Goal: Task Accomplishment & Management: Use online tool/utility

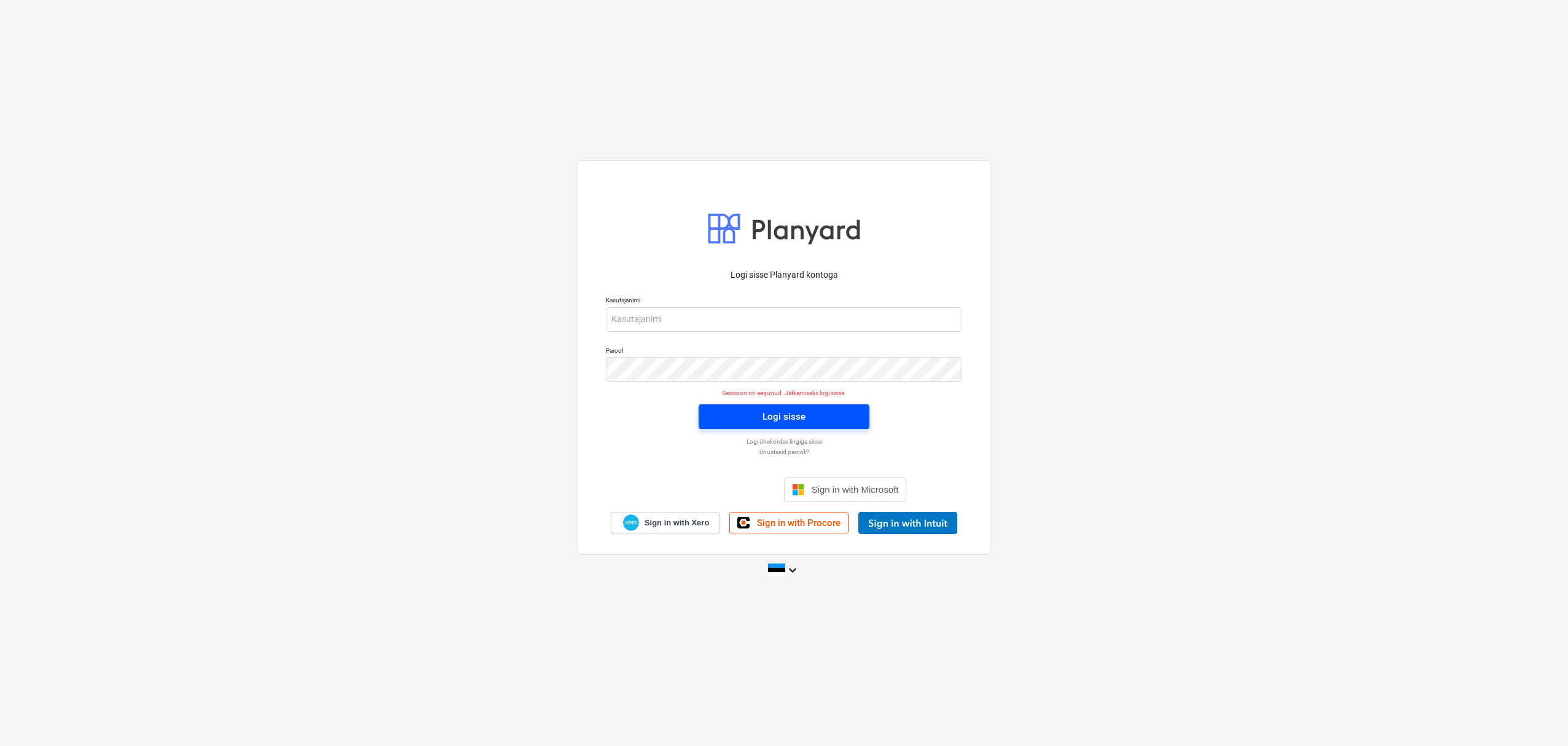
click at [733, 423] on span "Logi sisse" at bounding box center [783, 417] width 141 height 16
click at [706, 303] on p "Kasutajanimi" at bounding box center [784, 301] width 356 height 11
click at [705, 310] on input "email" at bounding box center [784, 319] width 356 height 24
type input "[EMAIL_ADDRESS][DOMAIN_NAME]"
click at [815, 410] on span "Logi sisse" at bounding box center [783, 417] width 141 height 16
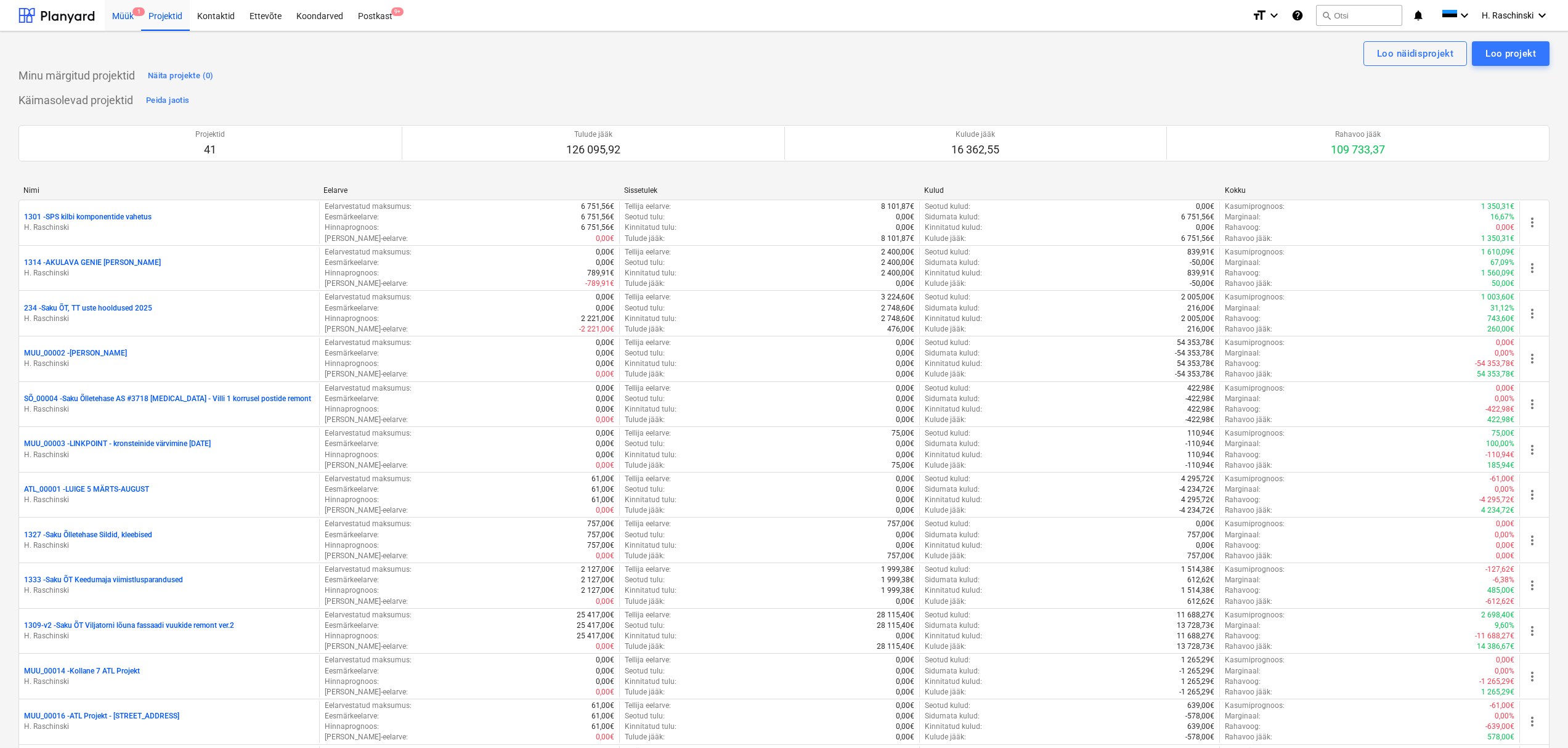
click at [122, 16] on div "Müük 1" at bounding box center [123, 14] width 36 height 32
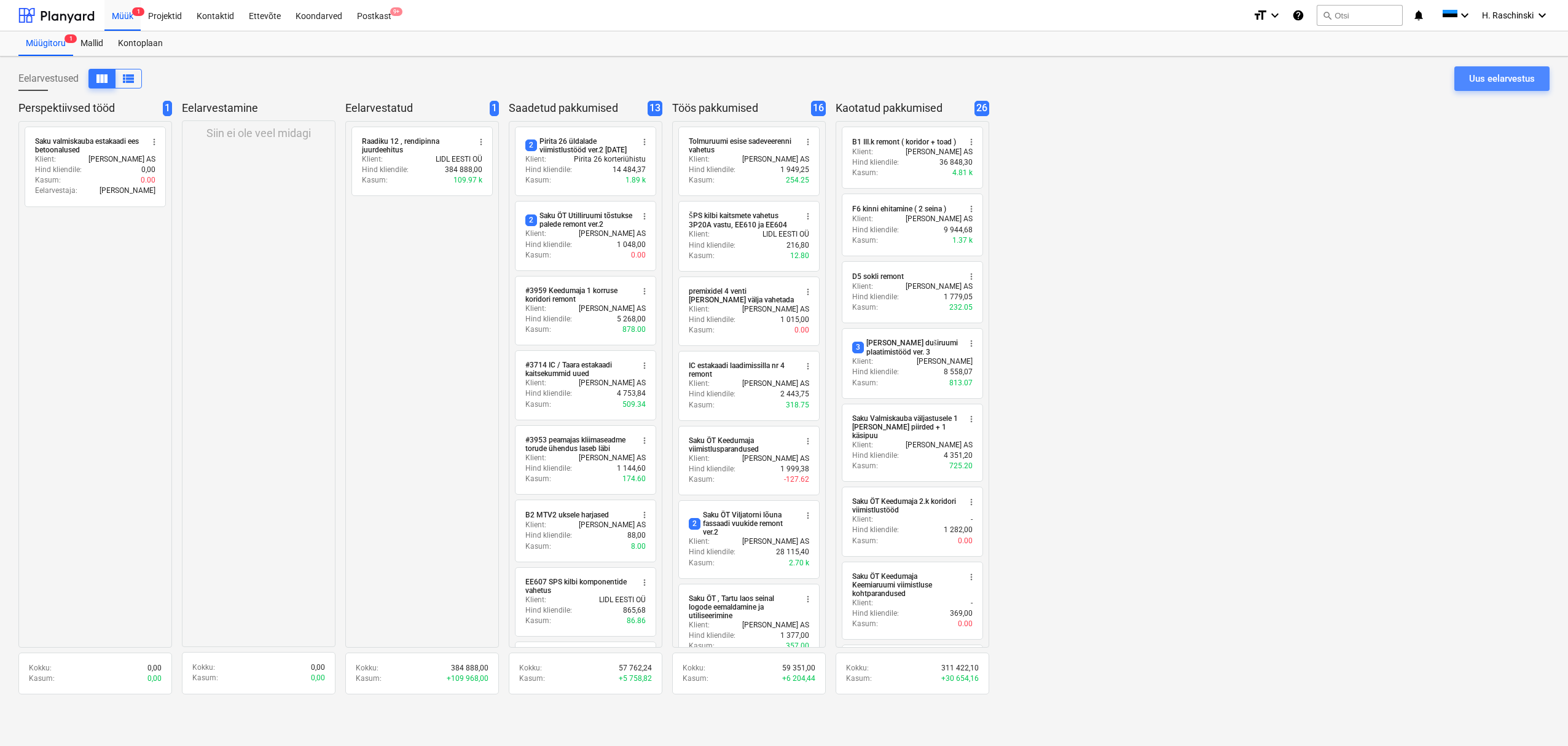
click at [1470, 75] on div "Uus eelarvestus" at bounding box center [1501, 78] width 66 height 16
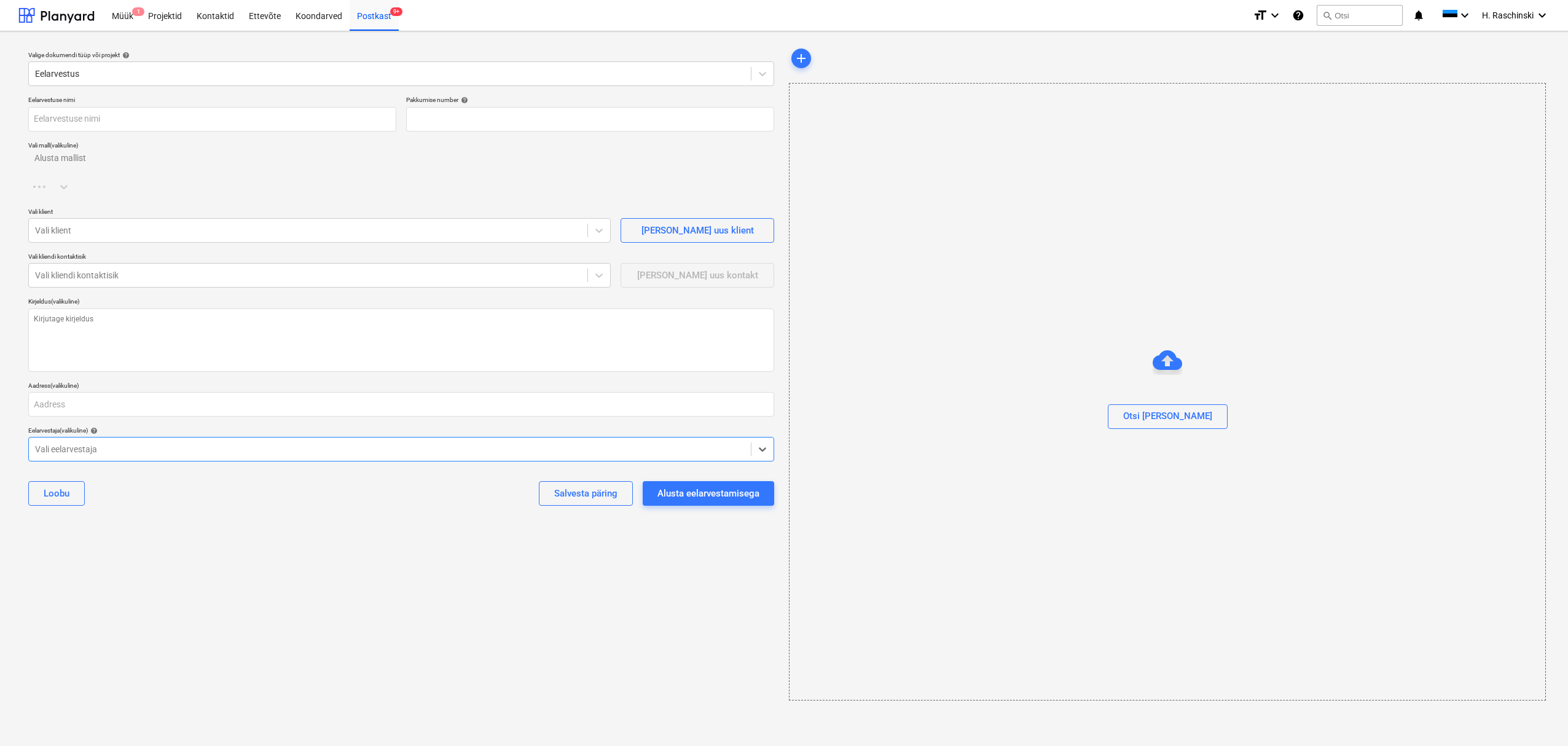
type input "QU-0090"
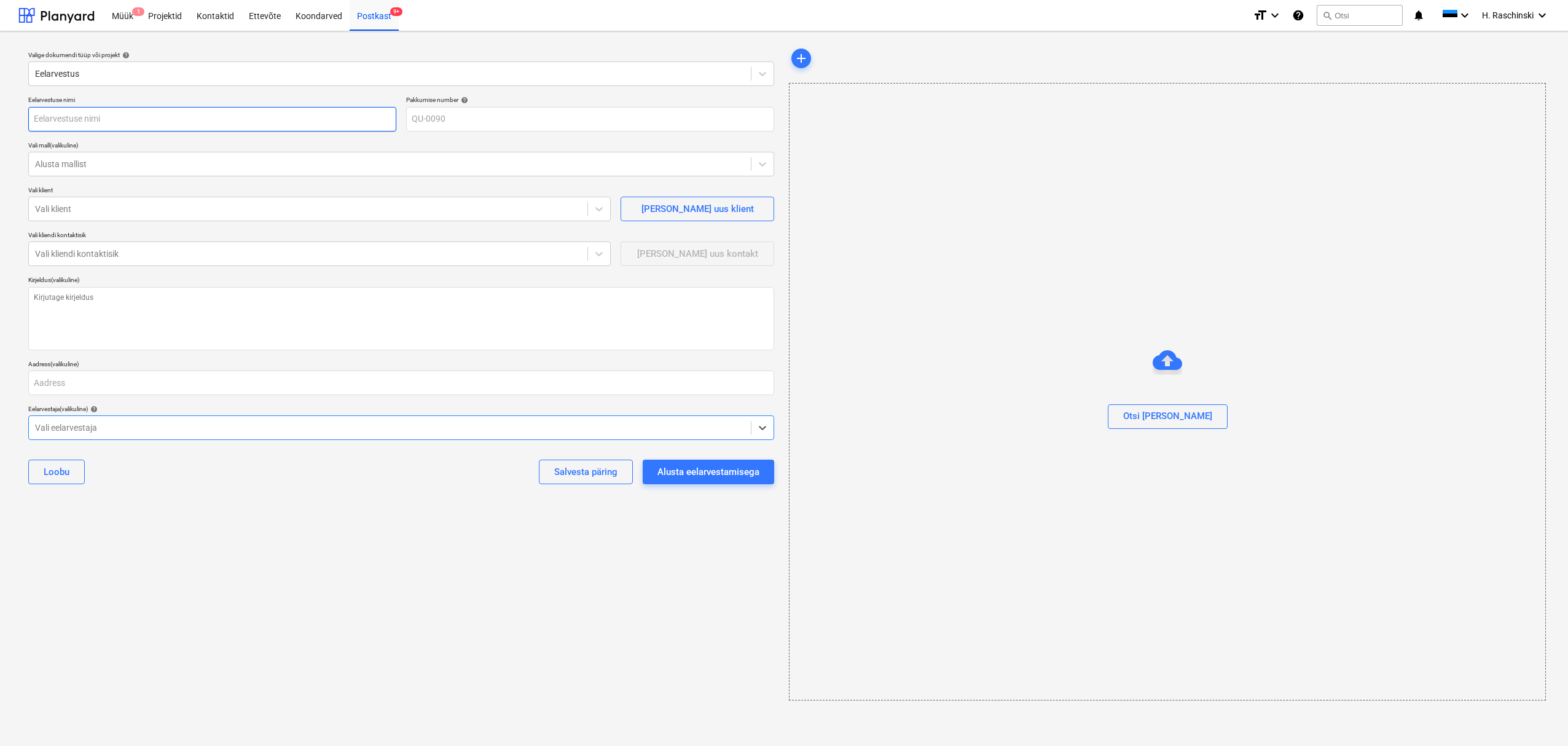
click at [134, 125] on input "text" at bounding box center [212, 119] width 368 height 24
type input "EE607 pendelukse hingede vahetus"
drag, startPoint x: 76, startPoint y: 202, endPoint x: 77, endPoint y: 208, distance: 6.1
click at [76, 202] on div "Vali klient" at bounding box center [308, 209] width 558 height 17
type input "LID"
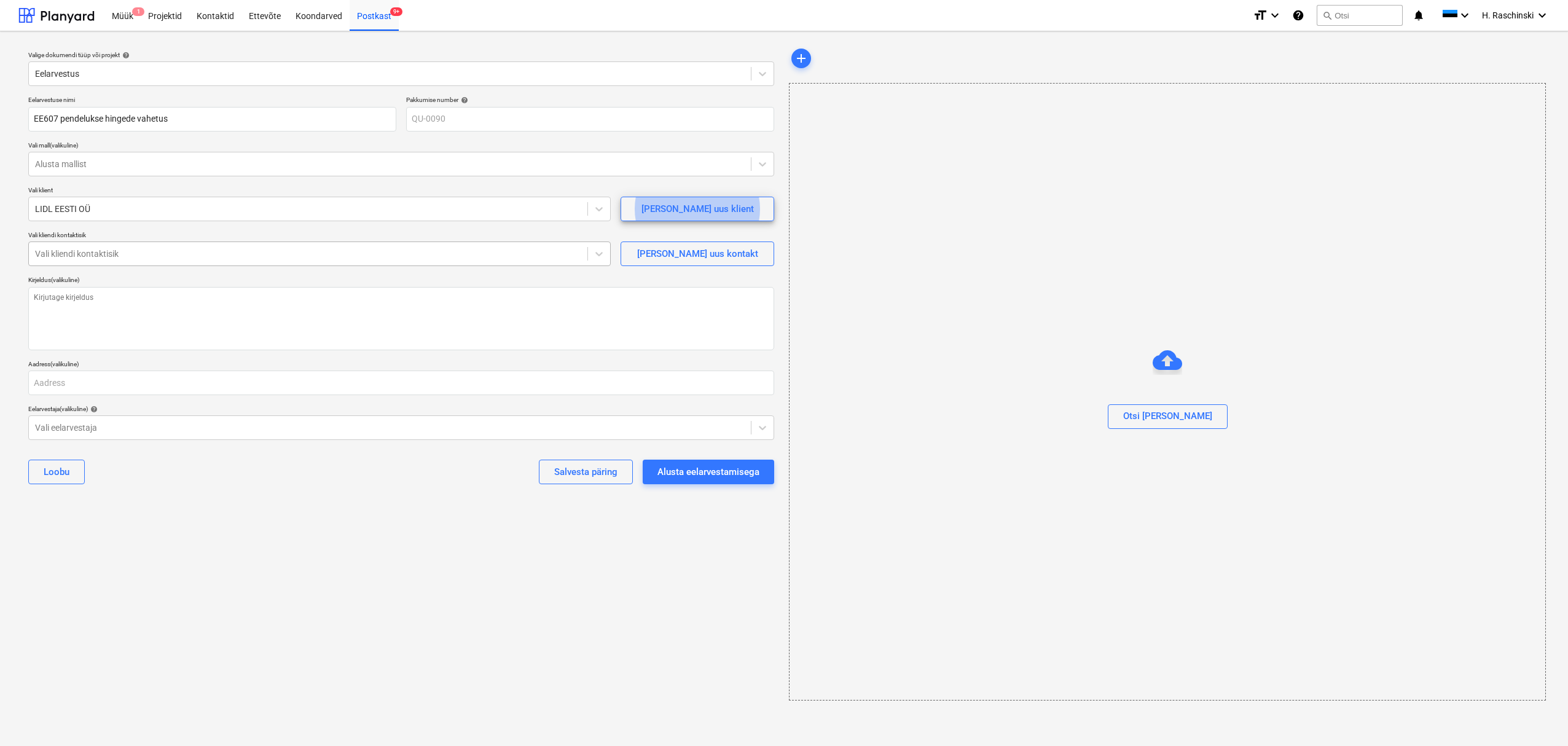
click at [121, 262] on div "Vali kliendi kontaktisik" at bounding box center [308, 253] width 558 height 17
type input "K"
drag, startPoint x: 125, startPoint y: 283, endPoint x: 133, endPoint y: 286, distance: 8.5
click at [125, 745] on div "[DEMOGRAPHIC_DATA][PERSON_NAME] ([PERSON_NAME][EMAIL_ADDRESS][PERSON_NAME][DOMA…" at bounding box center [784, 750] width 1568 height 10
click at [95, 390] on input "text" at bounding box center [401, 382] width 746 height 24
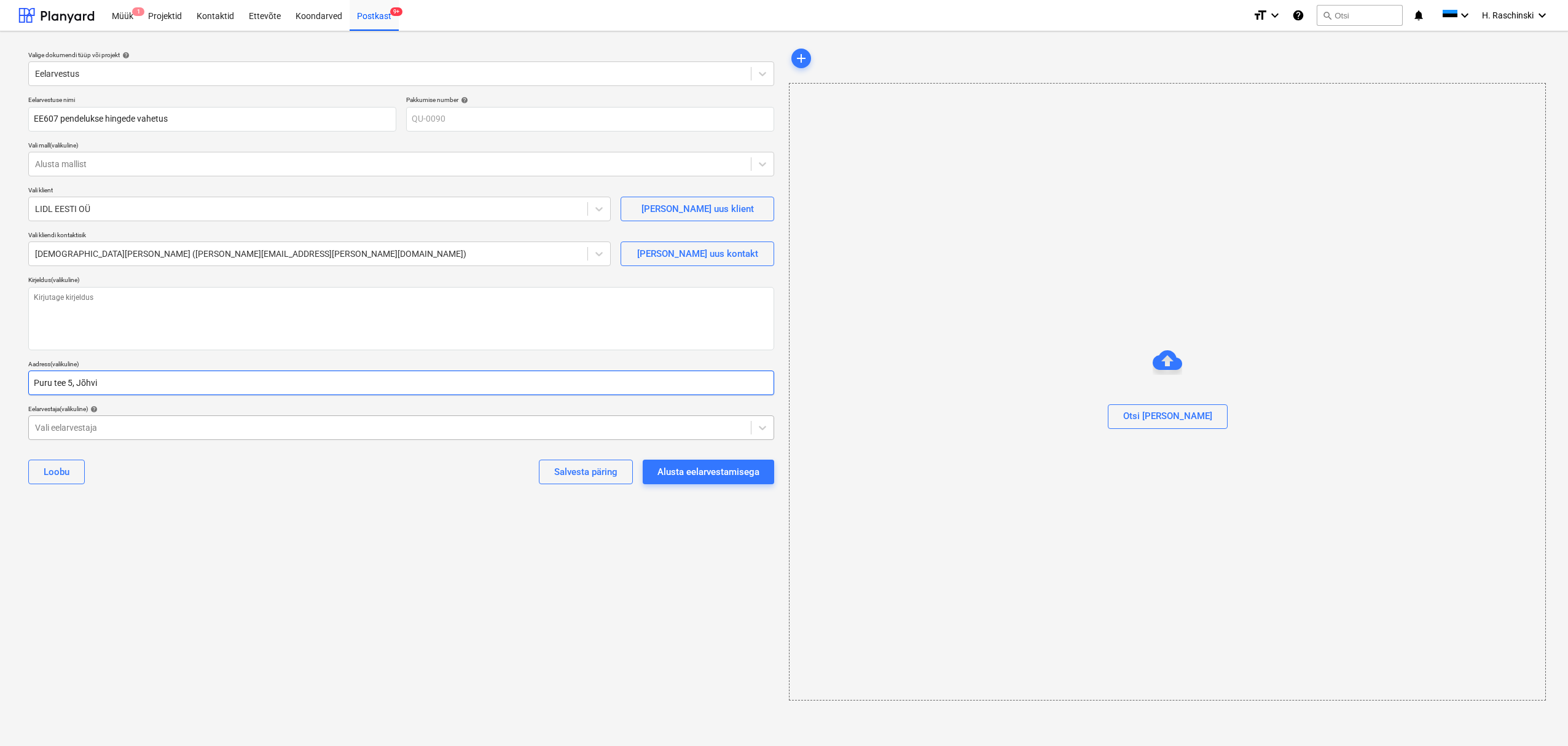
type input "Puru tee 5, Jõhvi"
click at [92, 434] on div at bounding box center [390, 427] width 709 height 13
click at [86, 745] on div "[PERSON_NAME] ([EMAIL_ADDRESS][DOMAIN_NAME])" at bounding box center [784, 750] width 1568 height 10
click at [715, 472] on div "Alusta eelarvestamisega" at bounding box center [707, 472] width 102 height 16
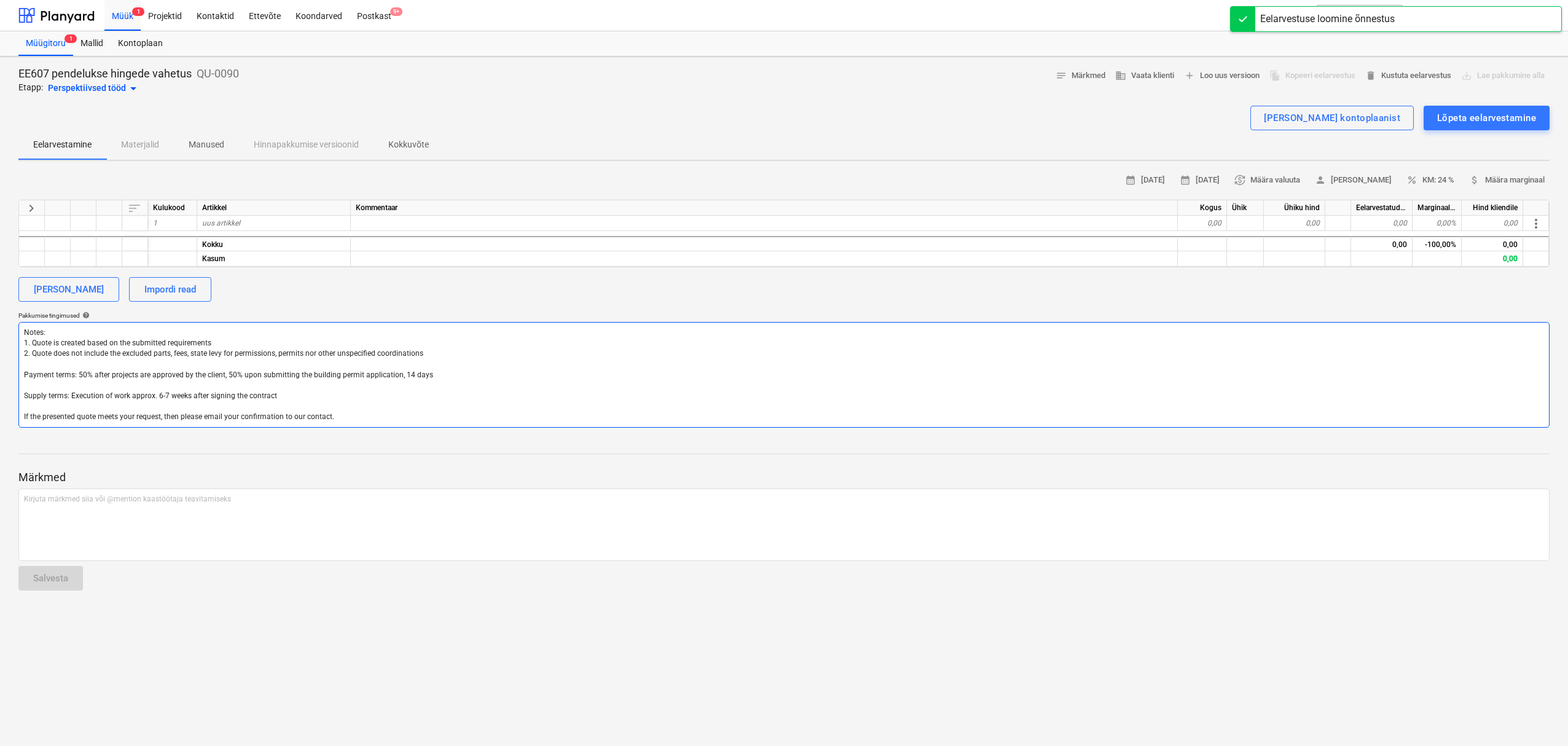
drag, startPoint x: 359, startPoint y: 415, endPoint x: -2, endPoint y: 320, distance: 373.3
click at [0, 320] on html "Müük 1 Projektid Kontaktid Ettevõte Koondarved Postkast 9+ format_size keyboard…" at bounding box center [784, 373] width 1568 height 746
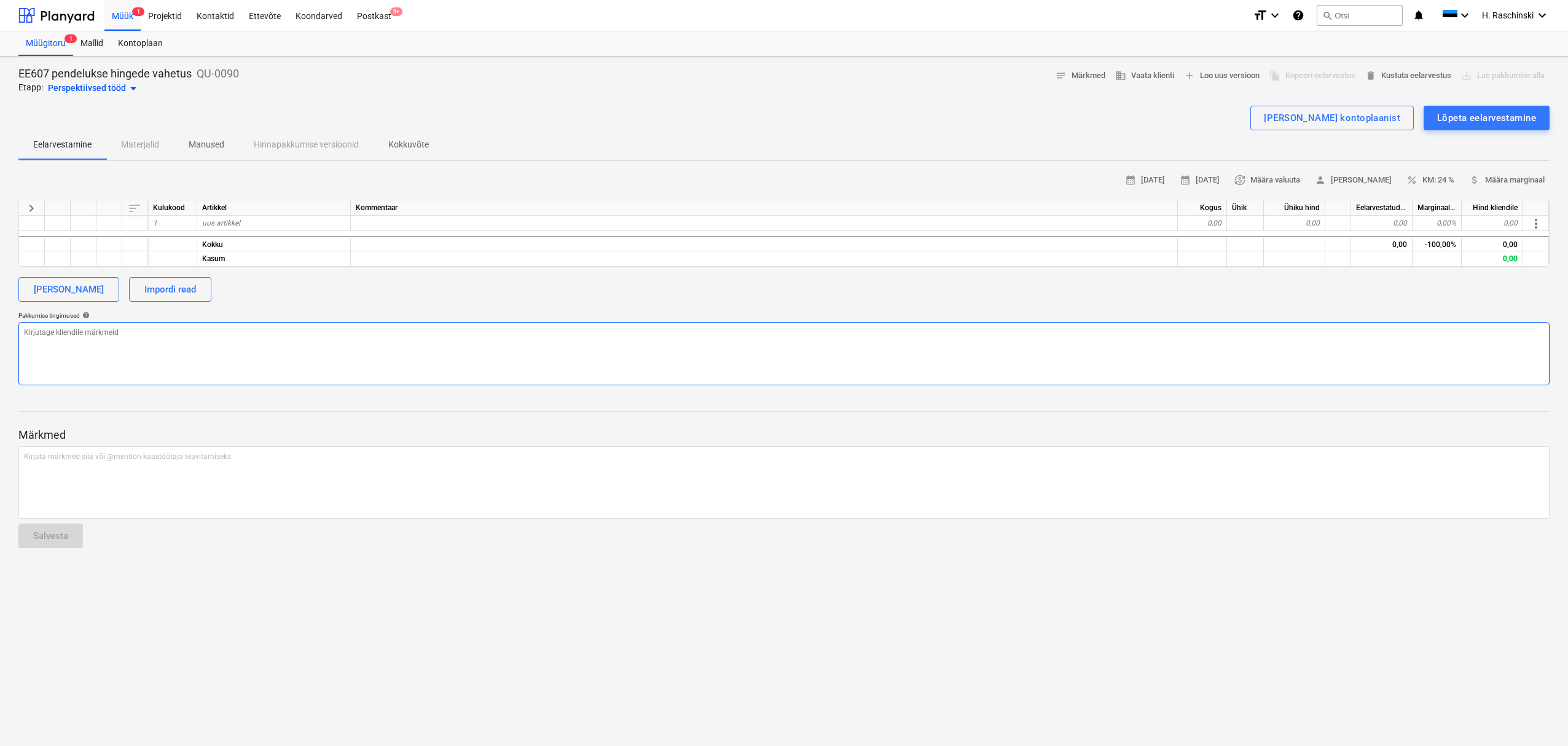
click at [184, 349] on textarea at bounding box center [783, 354] width 1531 height 63
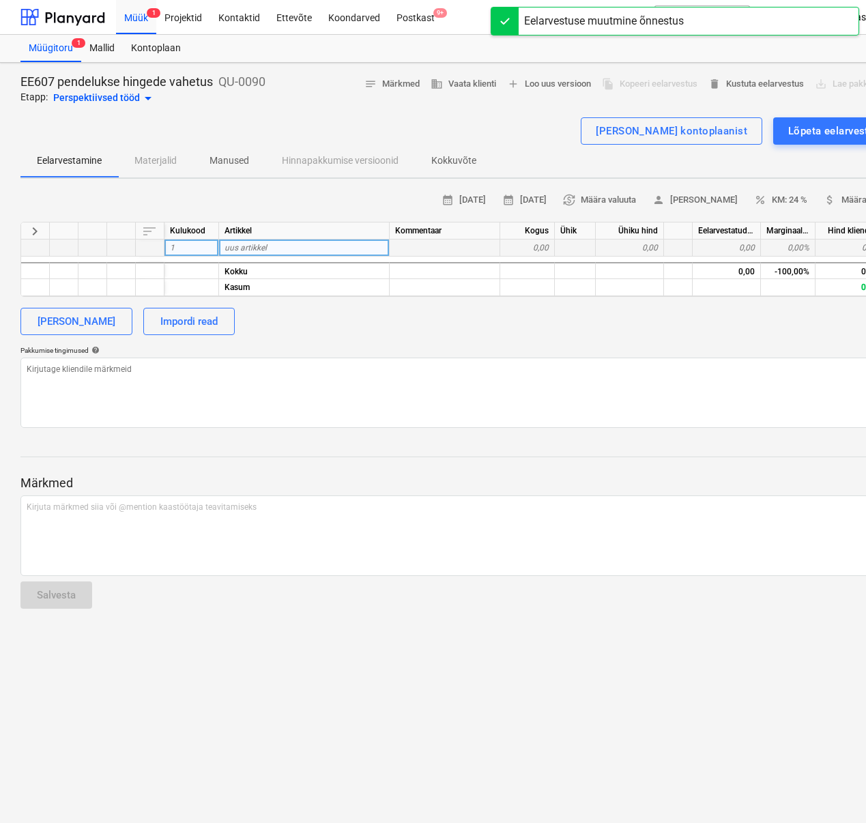
click at [264, 246] on span "uus artikkel" at bounding box center [246, 248] width 42 height 10
type input "Pendelukse hing"
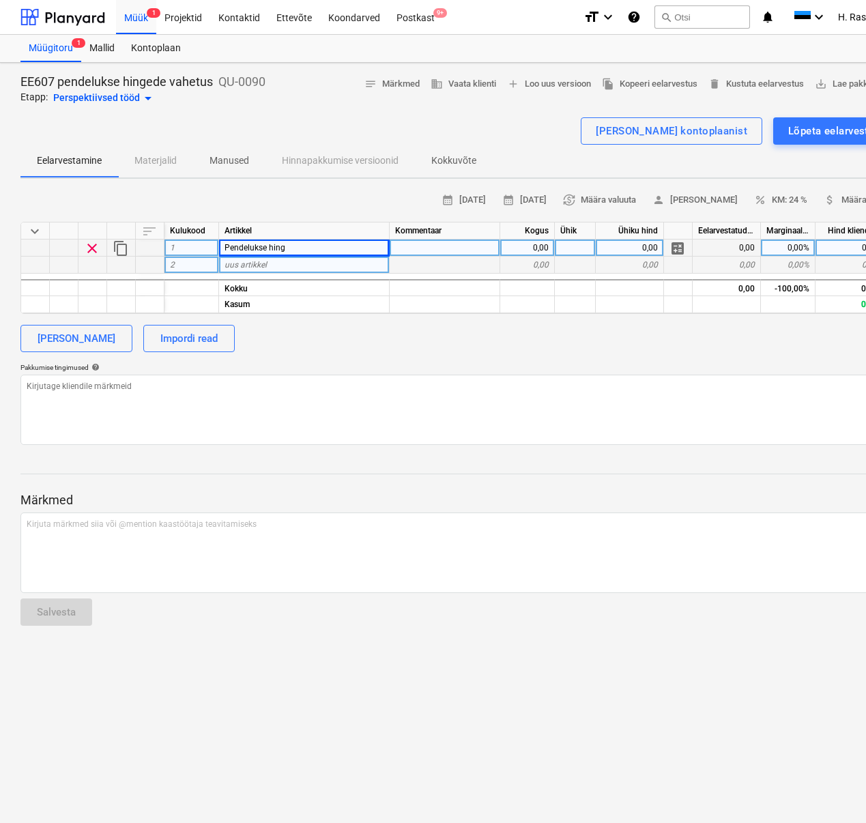
click at [257, 261] on span "uus artikkel" at bounding box center [246, 265] width 42 height 10
click at [543, 246] on div "0,00" at bounding box center [527, 248] width 55 height 17
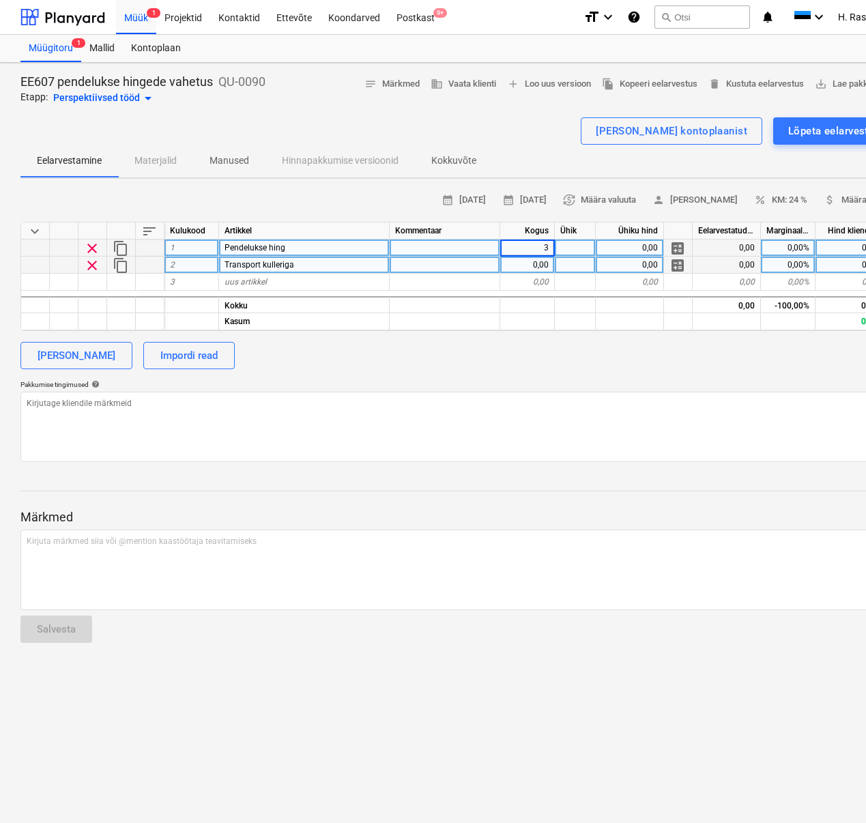
click at [569, 248] on div at bounding box center [575, 248] width 41 height 17
type input "tk"
click at [543, 266] on div "0,00" at bounding box center [527, 265] width 55 height 17
click at [571, 269] on div at bounding box center [575, 265] width 41 height 17
type input "kmp"
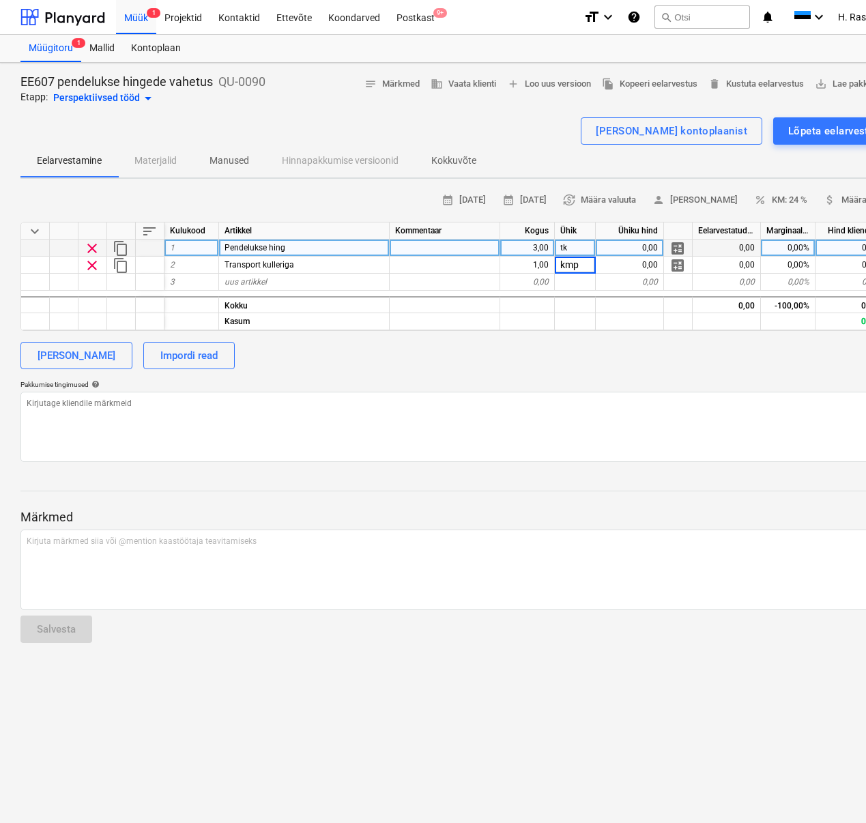
click at [618, 251] on div "0,00" at bounding box center [630, 248] width 68 height 17
type input "176"
type input "190"
click at [614, 362] on div "[PERSON_NAME] Impordi read" at bounding box center [466, 355] width 893 height 27
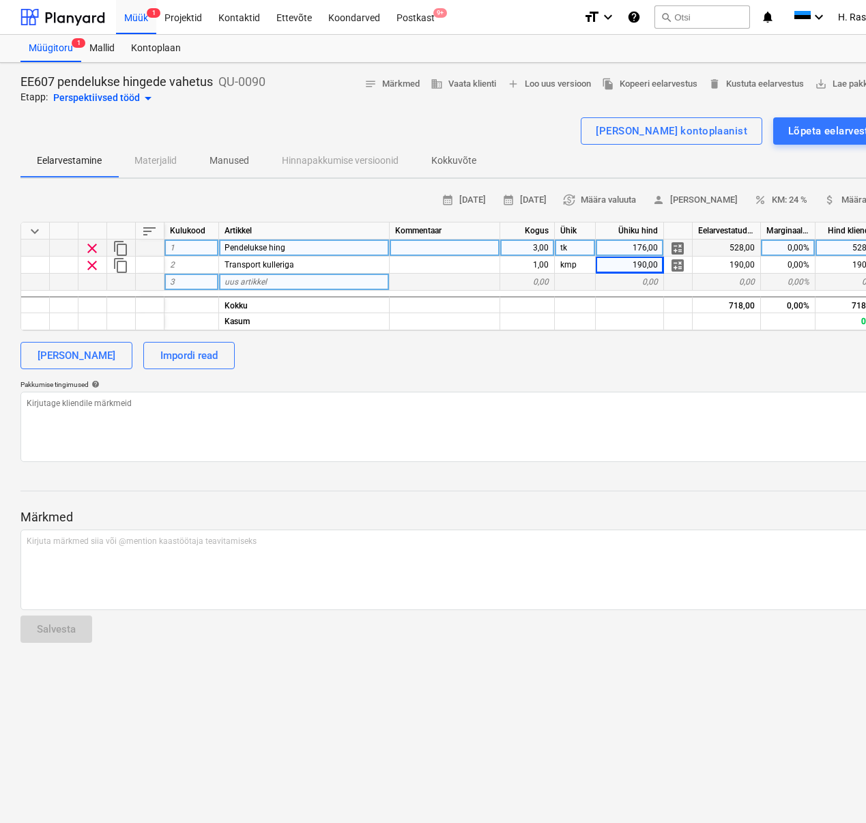
click at [299, 284] on div "uus artikkel" at bounding box center [304, 282] width 171 height 17
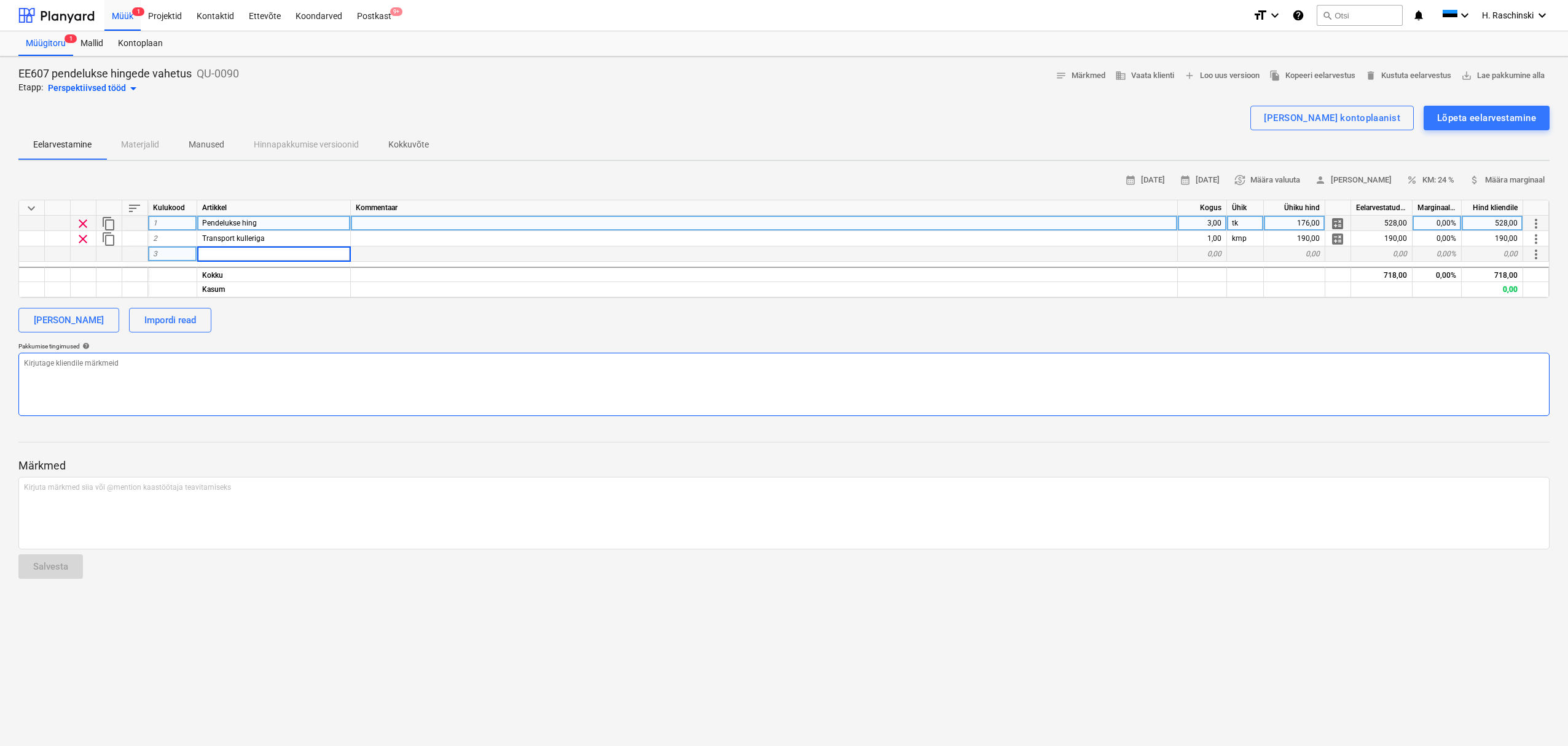
click at [564, 387] on textarea at bounding box center [783, 384] width 1531 height 63
drag, startPoint x: 306, startPoint y: 351, endPoint x: 301, endPoint y: 362, distance: 12.1
click at [306, 350] on p "Pakkumise tingimused help" at bounding box center [783, 347] width 1531 height 11
click at [180, 400] on textarea at bounding box center [783, 384] width 1531 height 63
click at [110, 21] on div "Müük 1" at bounding box center [122, 14] width 36 height 31
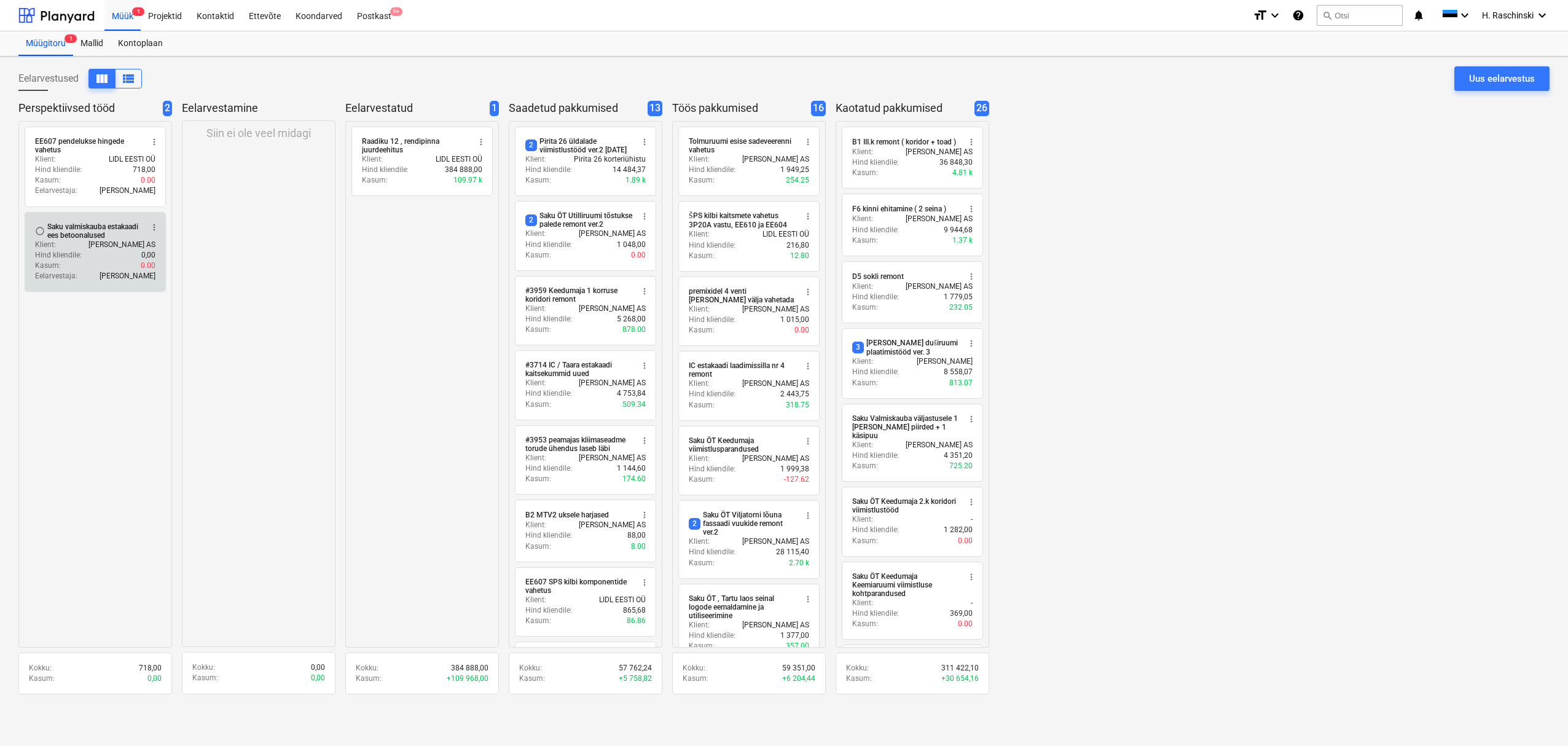
click at [88, 242] on div "Klient : Saku Õlletehase AS" at bounding box center [95, 245] width 121 height 11
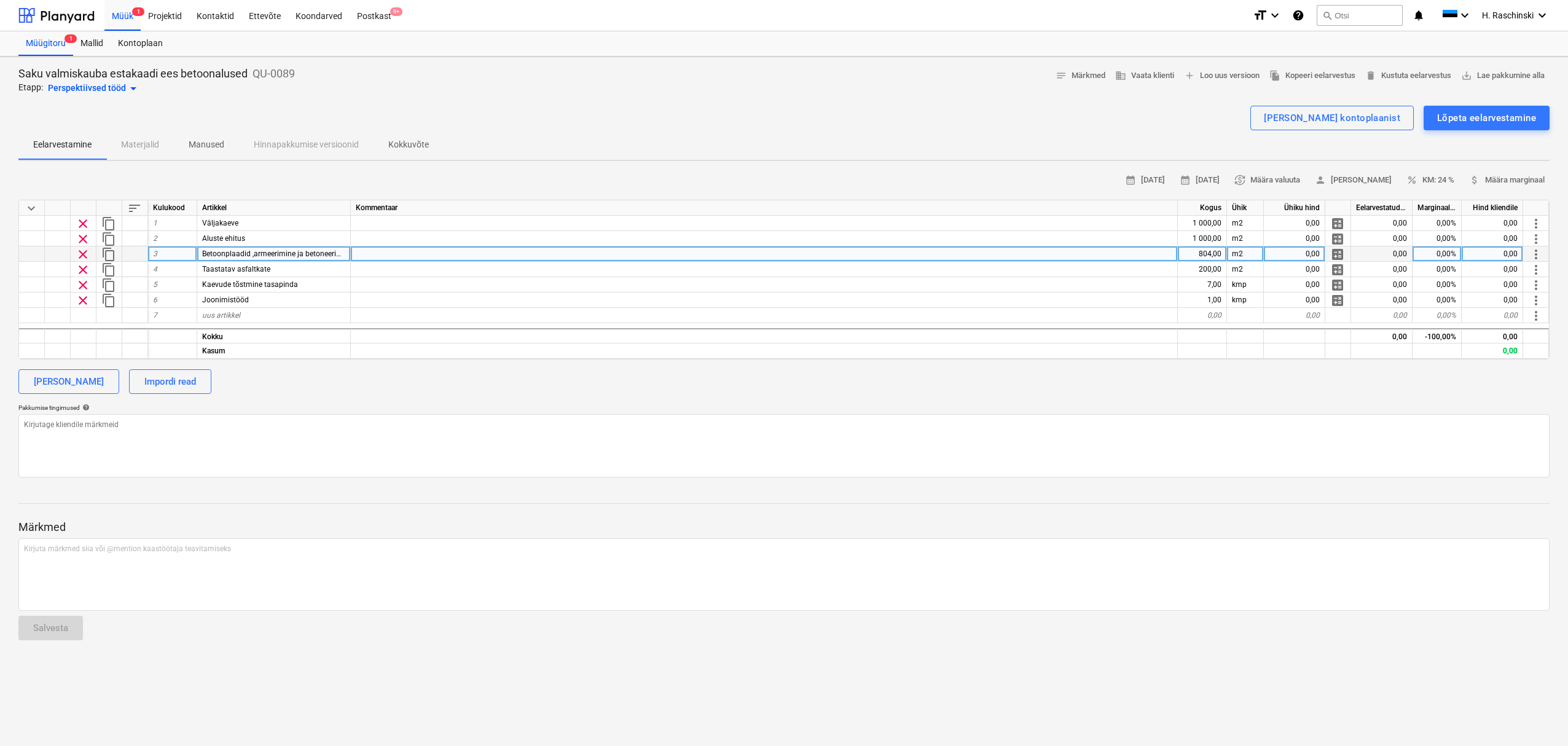
click at [1270, 253] on div "0,00" at bounding box center [1294, 254] width 61 height 15
type input "78"
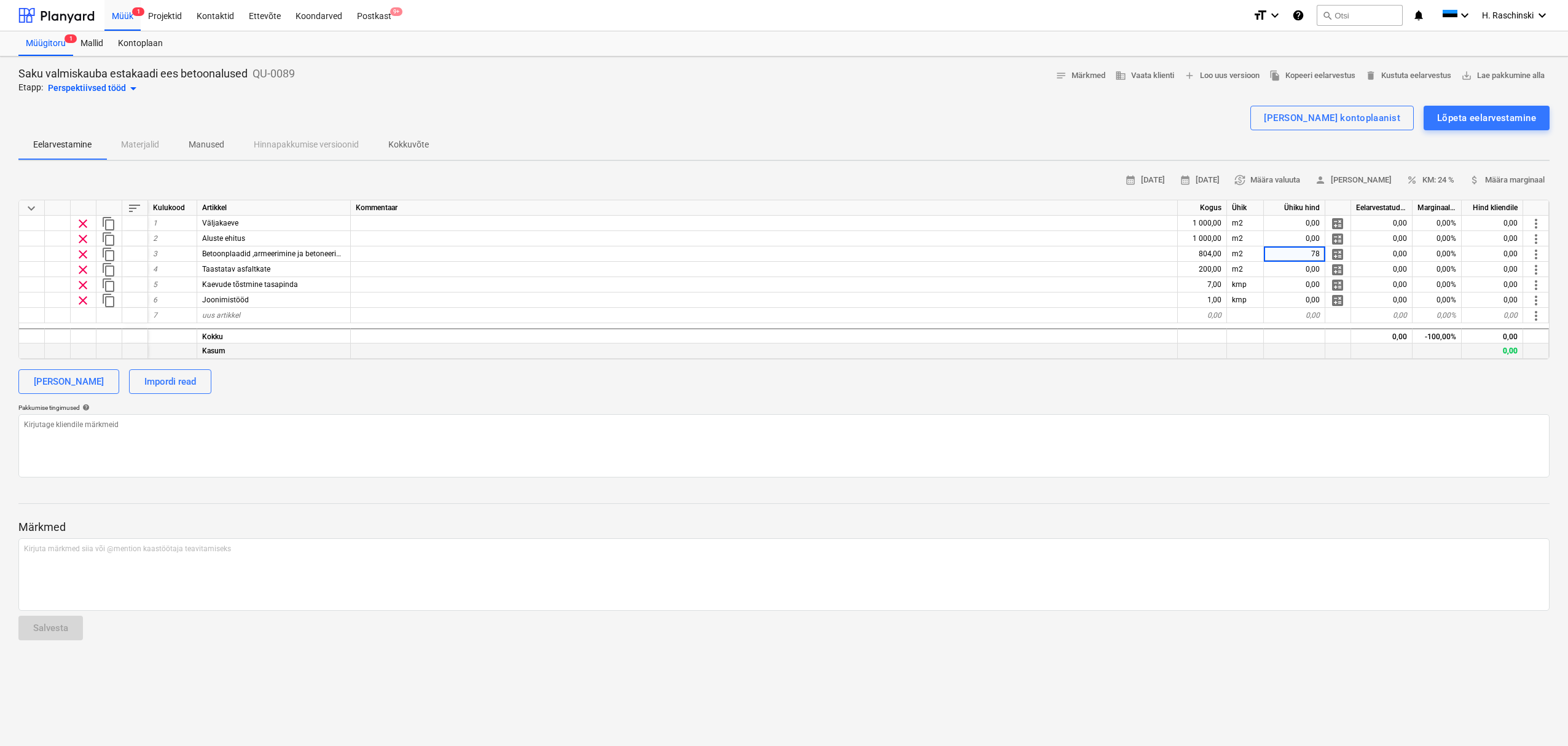
click at [1276, 357] on div at bounding box center [1294, 351] width 61 height 15
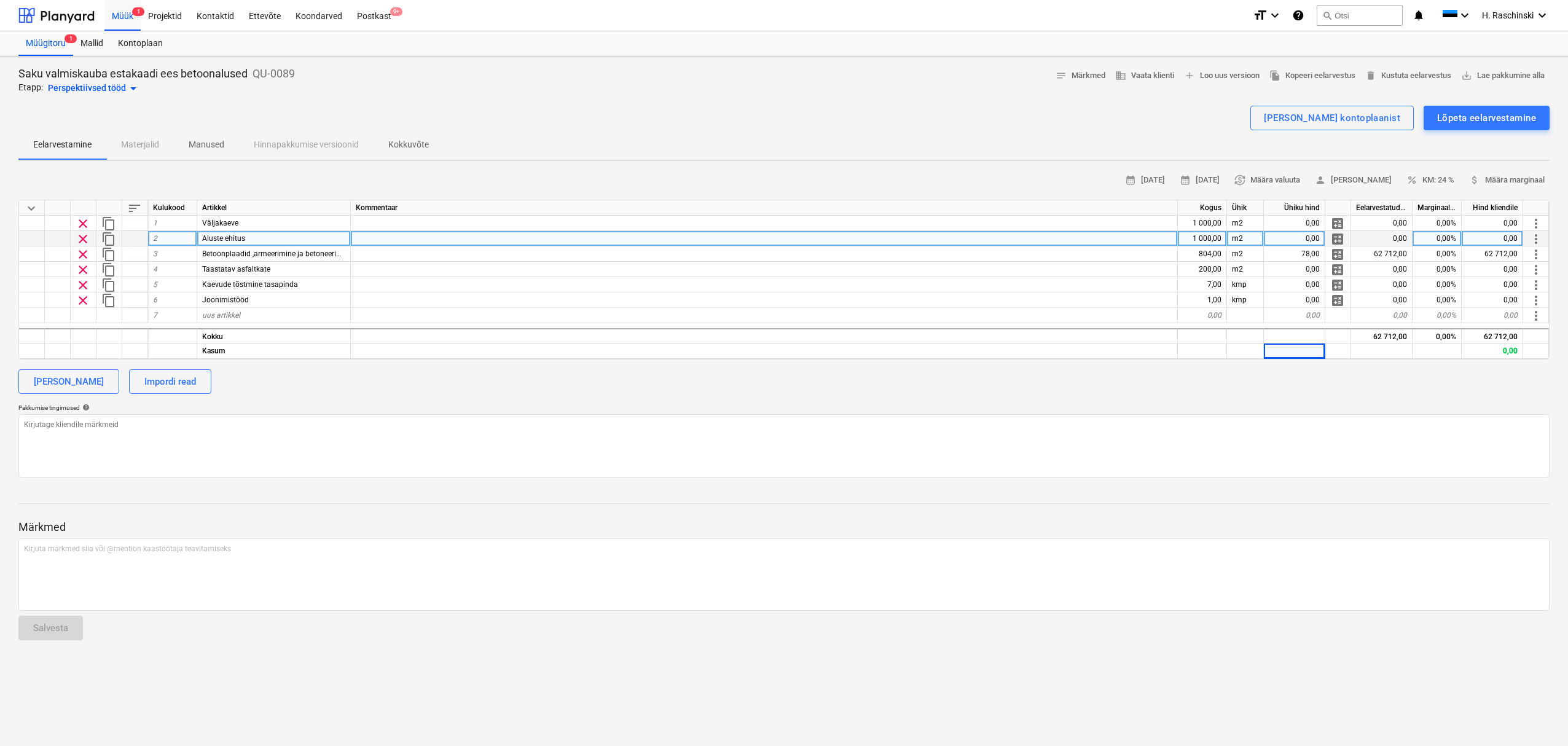
click at [278, 234] on div "Aluste ehitus" at bounding box center [274, 238] width 154 height 15
type input "Aluste ehitus 200mm liiv +200 killustik"
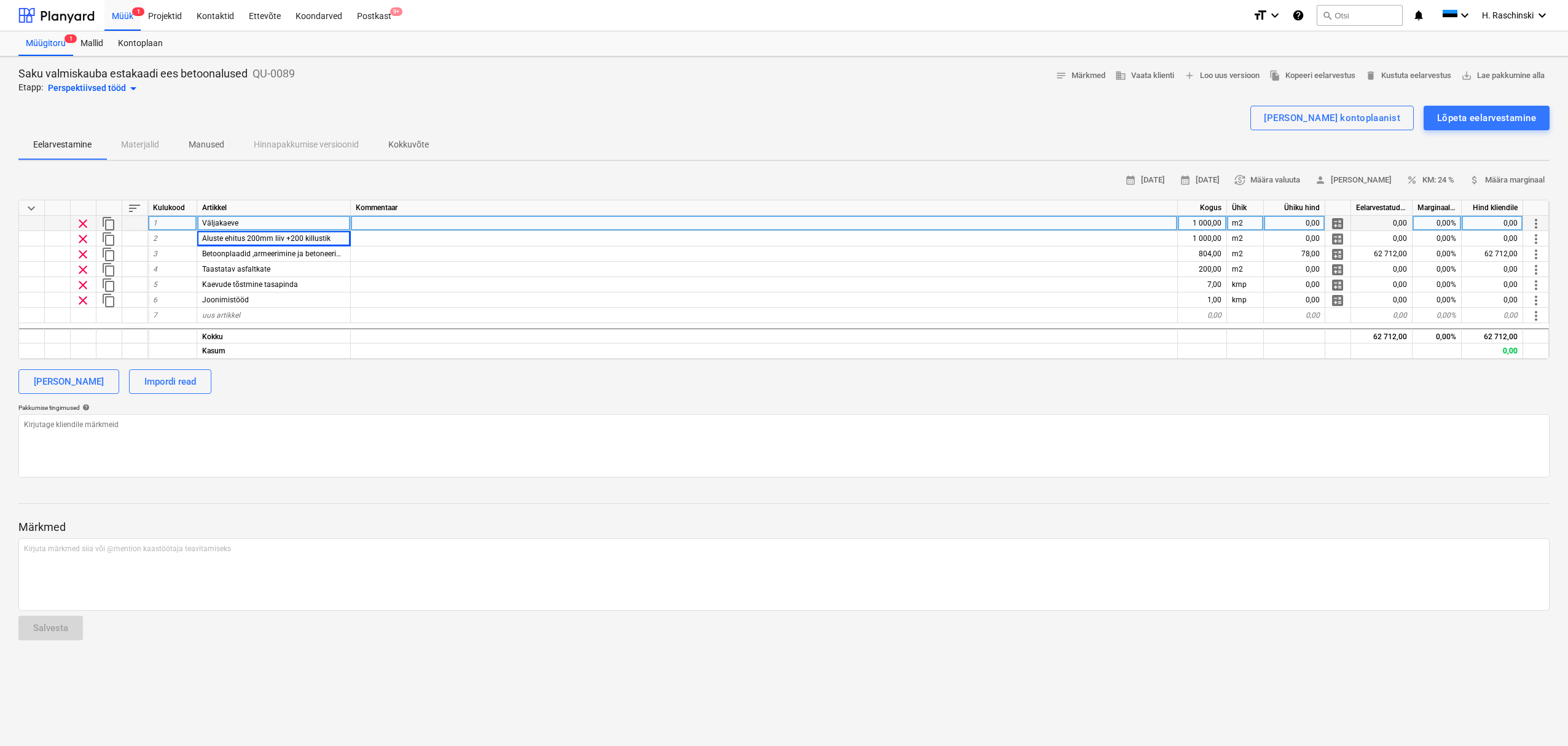
click at [267, 218] on div "Väljakaeve" at bounding box center [274, 223] width 154 height 15
type input "Väljakaeve 600mm"
click at [1192, 226] on div "1 000,00" at bounding box center [1203, 223] width 50 height 15
type input "600"
type input "n"
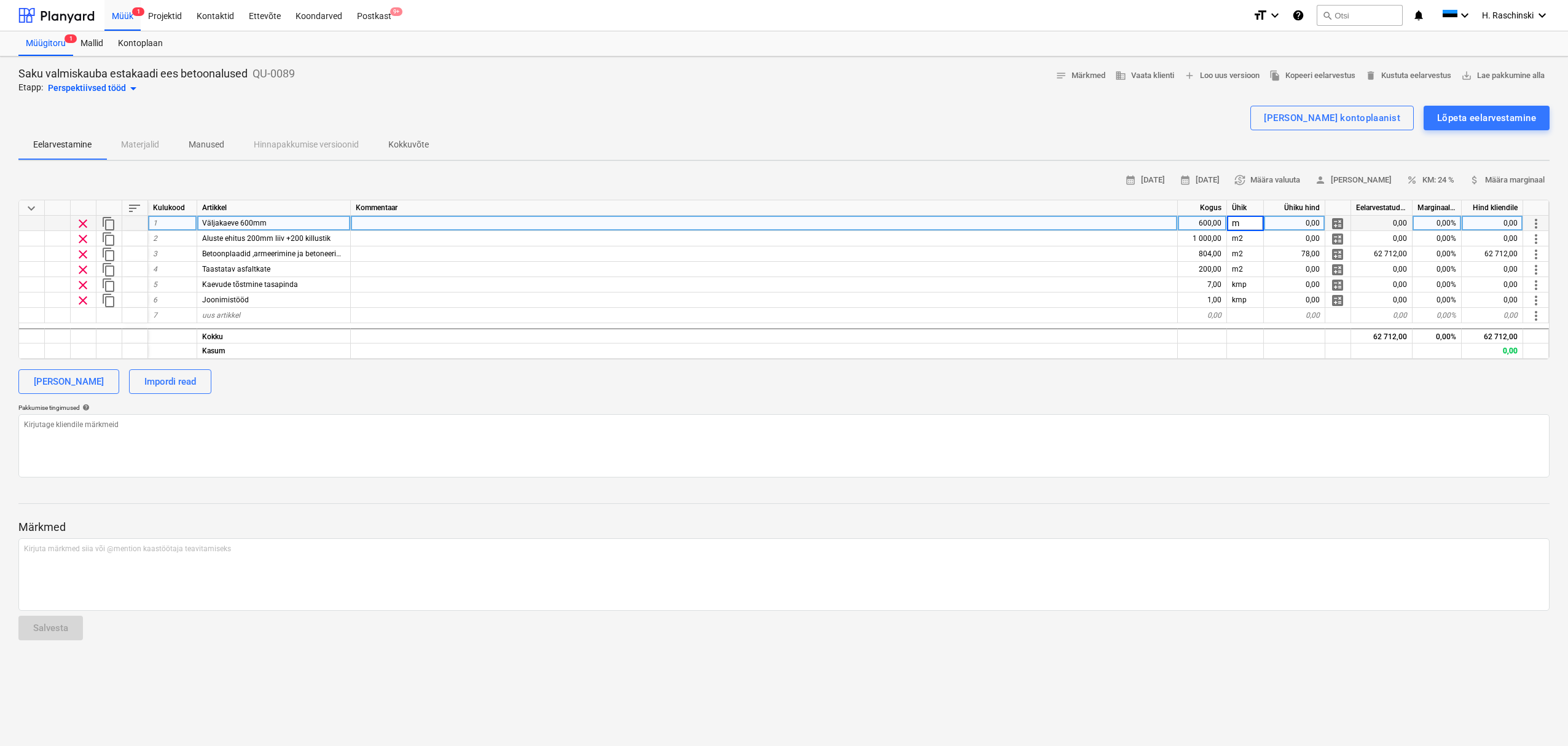
type input "m3"
type input "22"
click at [1101, 381] on div "[PERSON_NAME] Impordi read" at bounding box center [783, 381] width 1531 height 24
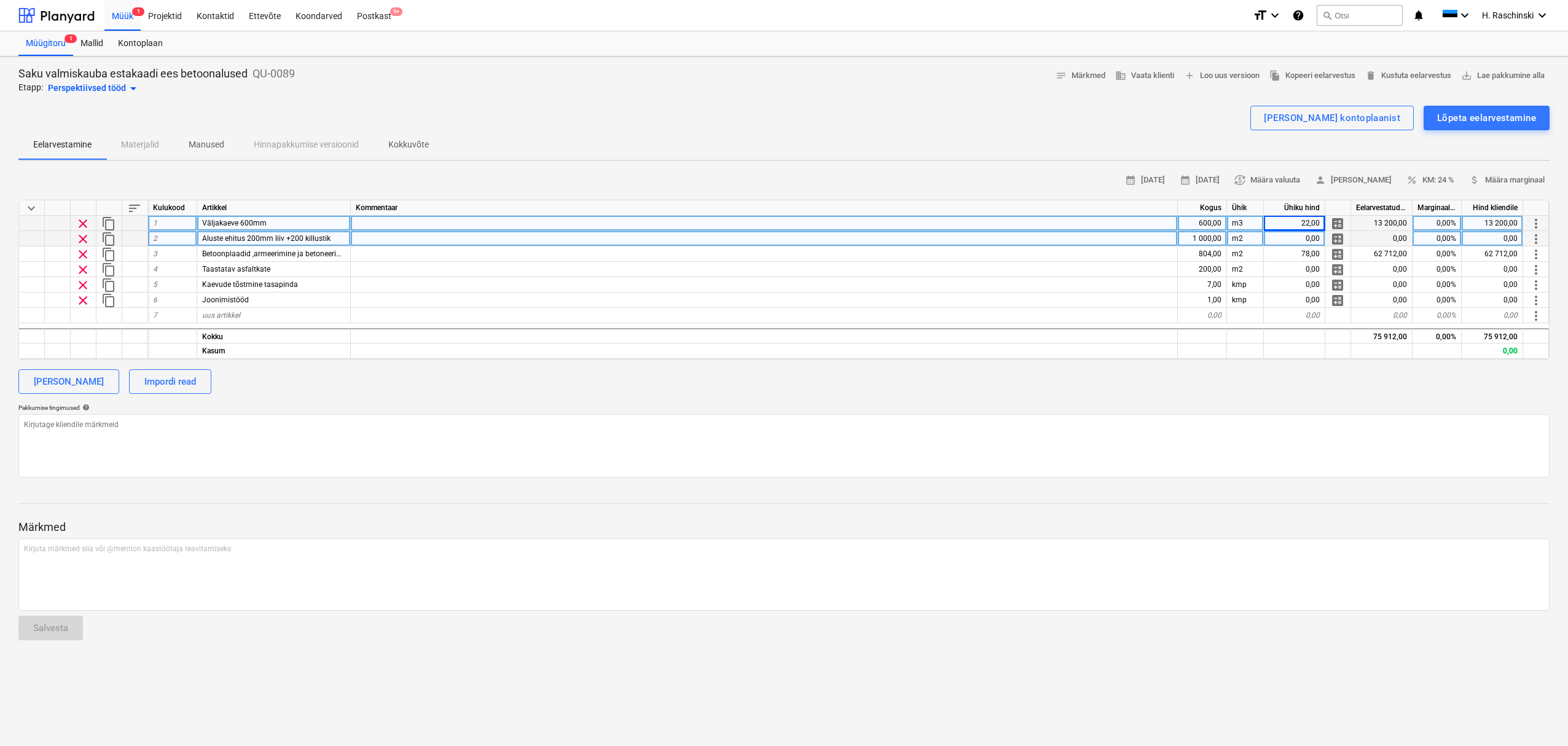
click at [1284, 235] on div "0,00" at bounding box center [1294, 238] width 61 height 15
click at [1212, 238] on div "1 000,00" at bounding box center [1203, 238] width 50 height 15
type input "400"
click at [1246, 238] on div "m2" at bounding box center [1245, 238] width 37 height 15
type input "m3"
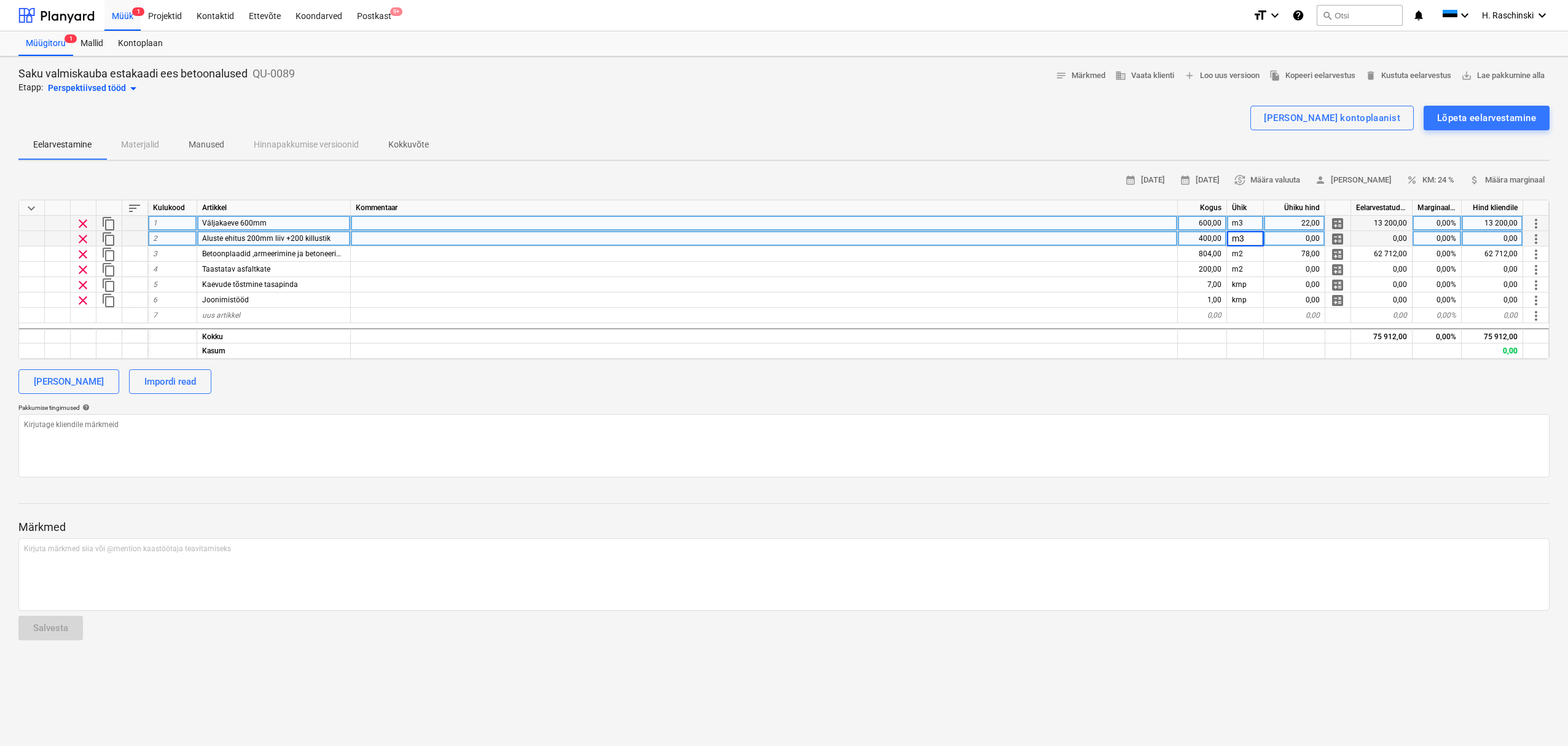
click at [1313, 238] on div "0,00" at bounding box center [1294, 238] width 61 height 15
click at [235, 314] on span "uus artikkel" at bounding box center [221, 315] width 38 height 9
type input "Ol.oleva katendi freesimine"
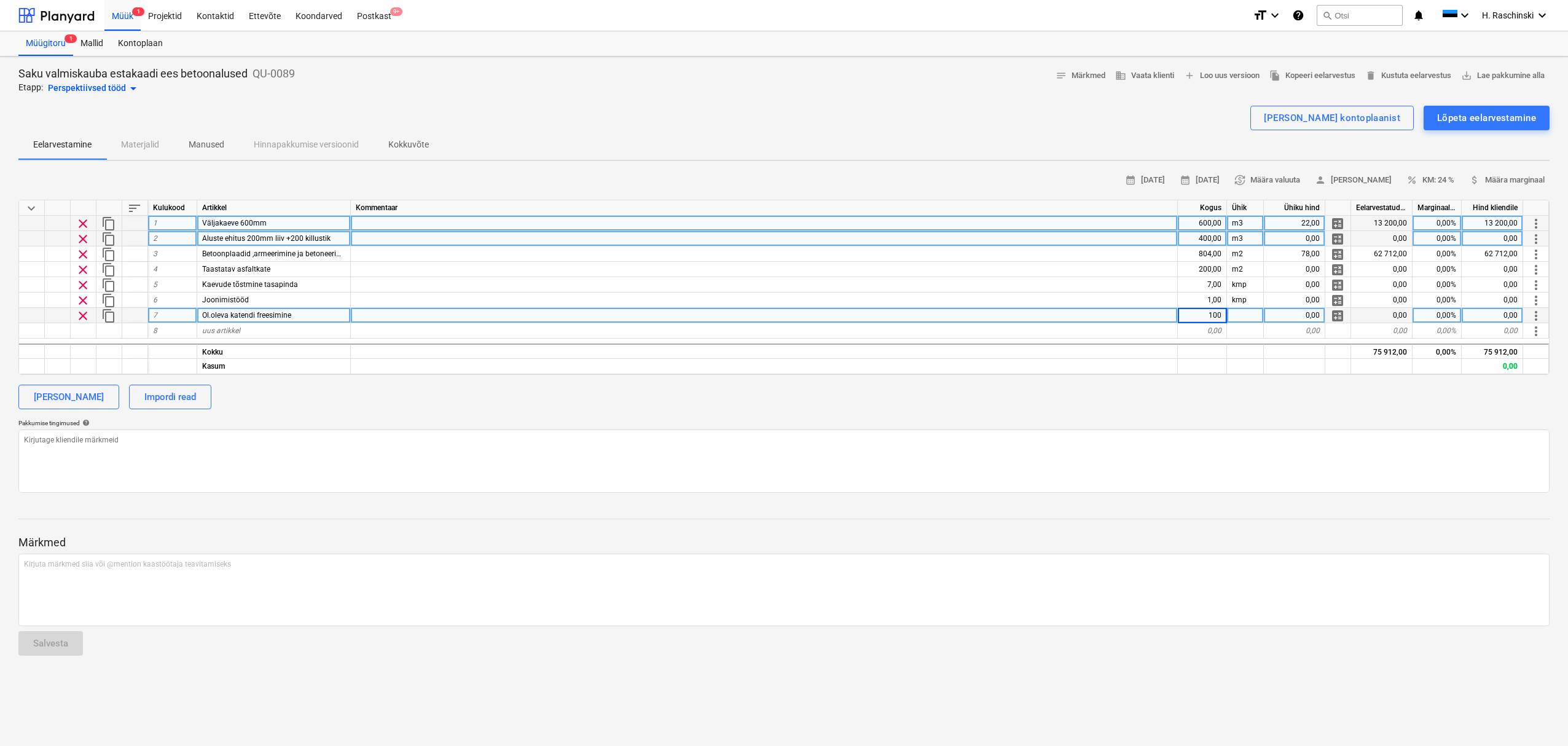
type input "1000"
type input "4,5"
click at [1208, 239] on div "400,00" at bounding box center [1203, 238] width 50 height 15
type input "1000"
click at [1098, 409] on div "calendar_month [DATE] calendar_month [DATE] currency_exchange Määra valuuta per…" at bounding box center [783, 332] width 1531 height 322
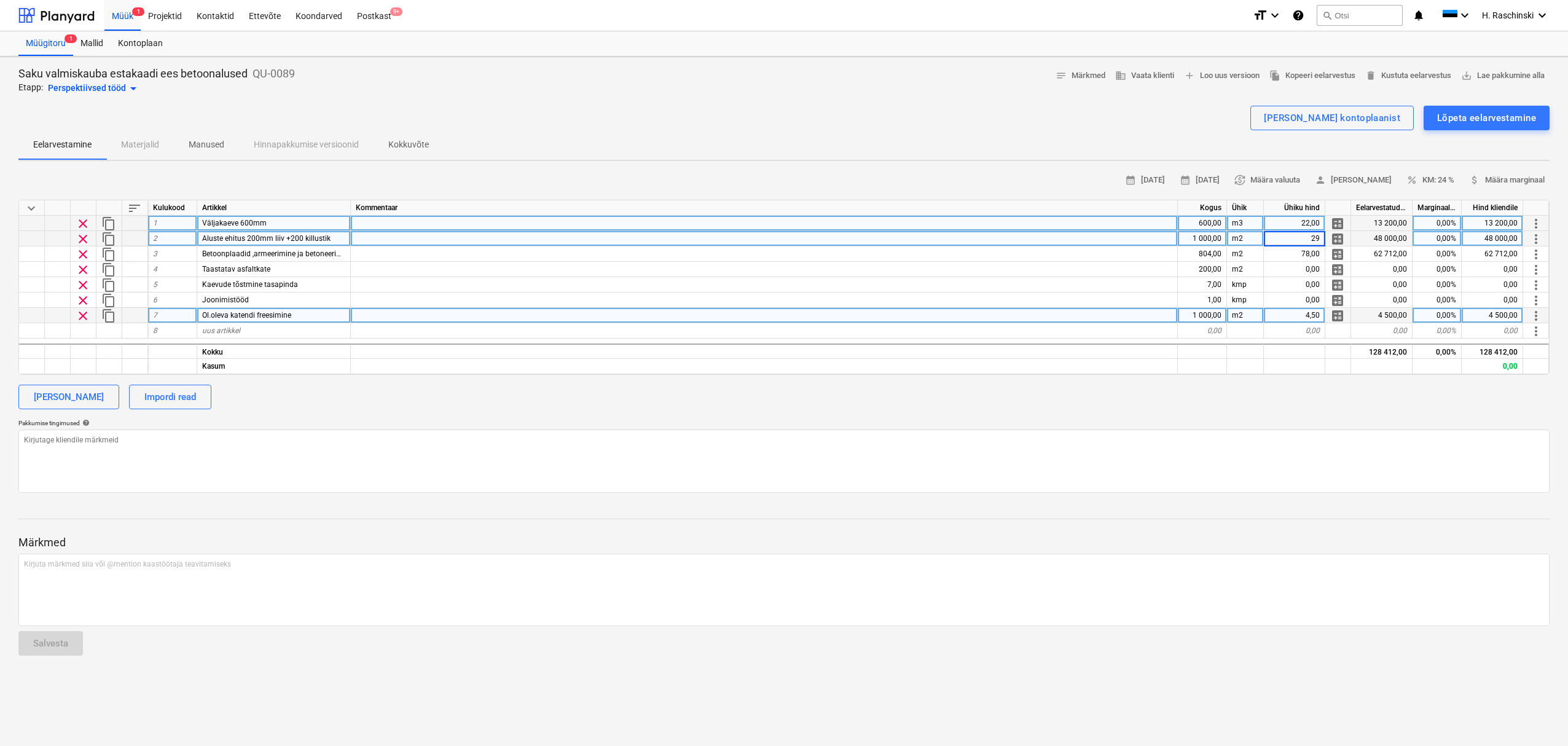
click at [1174, 411] on div "calendar_month [DATE] calendar_month [DATE] currency_exchange Määra valuuta per…" at bounding box center [783, 332] width 1531 height 322
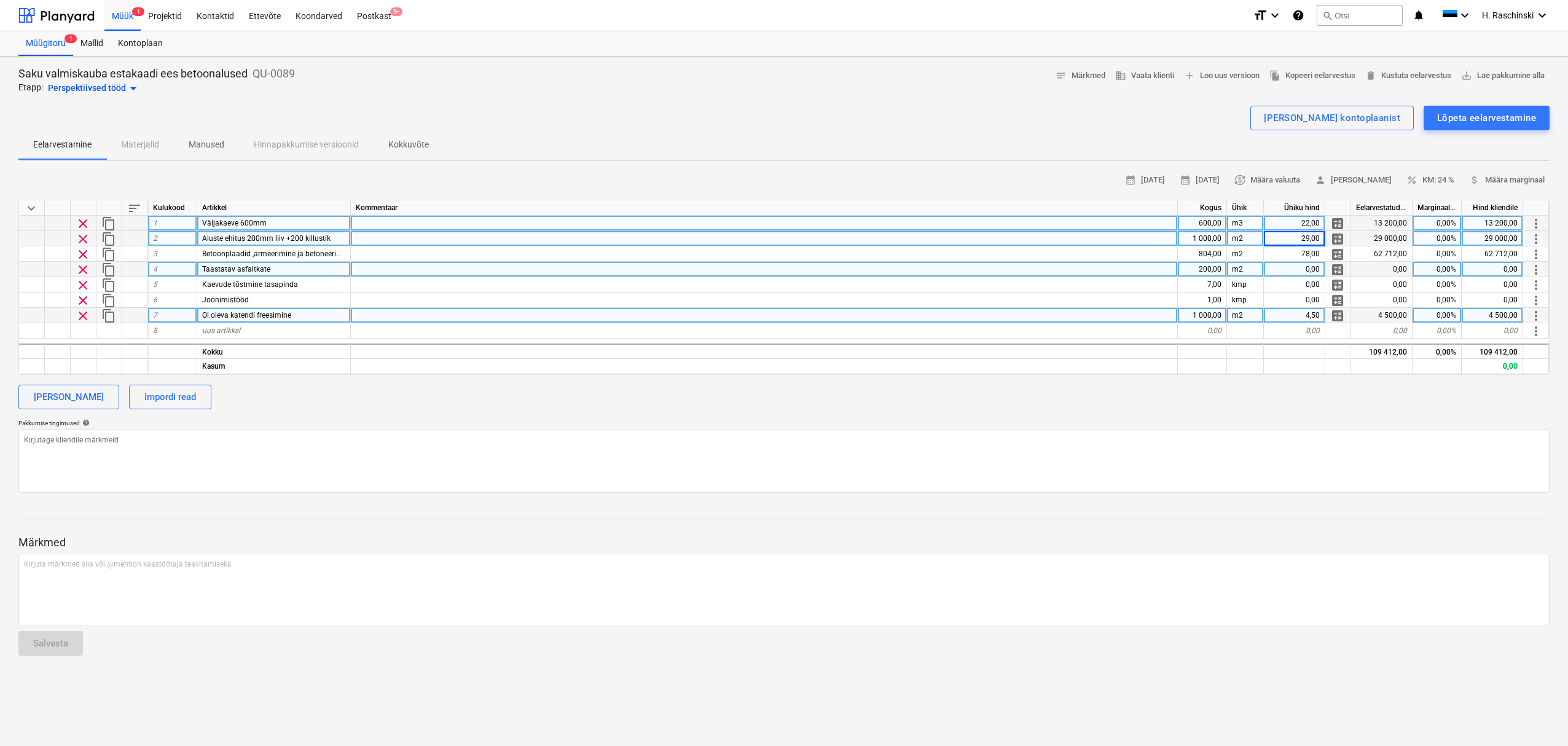
click at [297, 273] on div "Taastatav asfaltkate" at bounding box center [274, 269] width 154 height 15
type input "Taastatav asfaltkate ASC32base + AC16surf"
click at [1199, 423] on div "Pakkumise tingimused help" at bounding box center [783, 423] width 1531 height 8
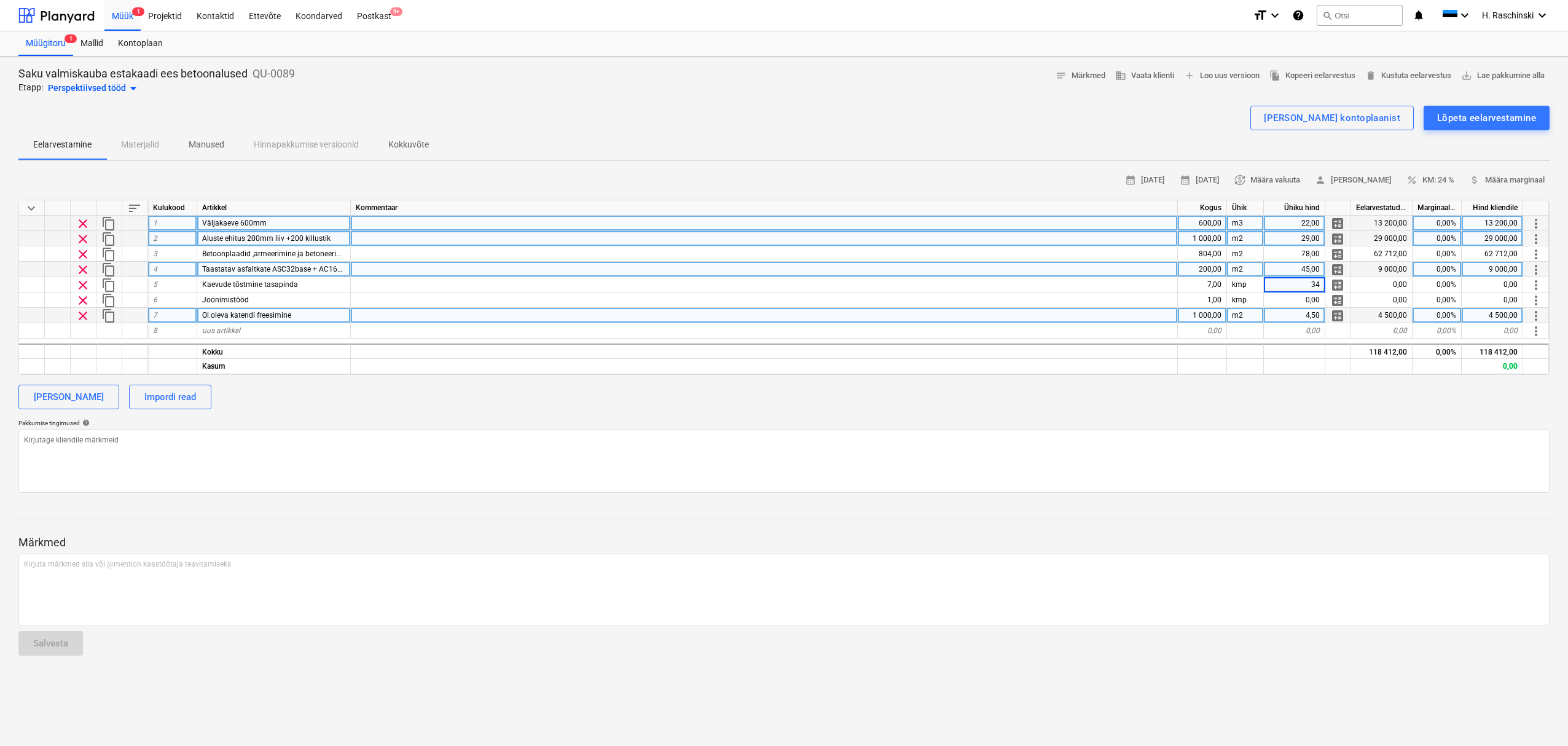
type input "345"
type input "1700"
click at [1491, 181] on span "attach_money Määra marginaal" at bounding box center [1507, 180] width 76 height 14
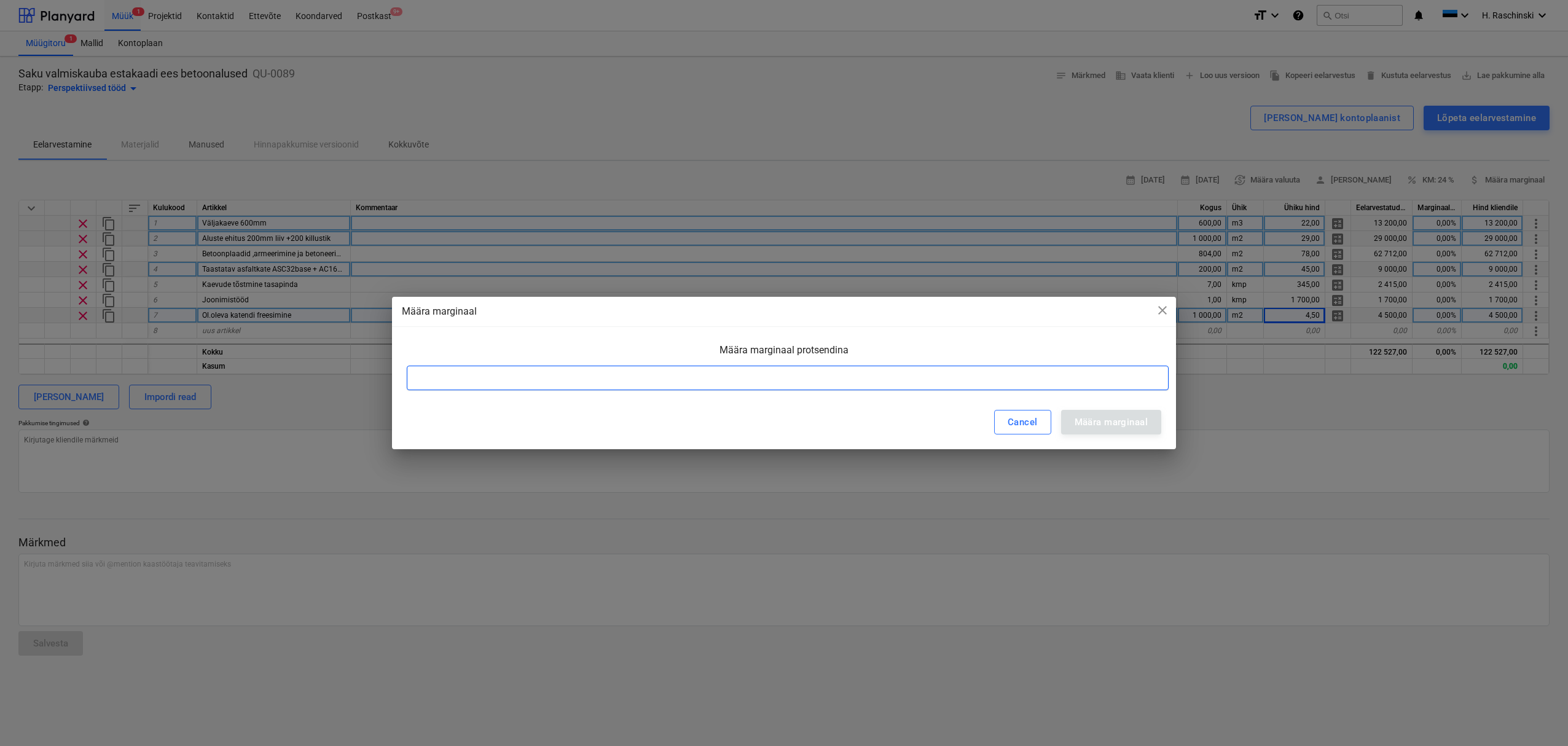
click at [1065, 382] on input at bounding box center [788, 377] width 761 height 24
type input "15"
click at [1130, 425] on div "Määra marginaal" at bounding box center [1111, 422] width 73 height 16
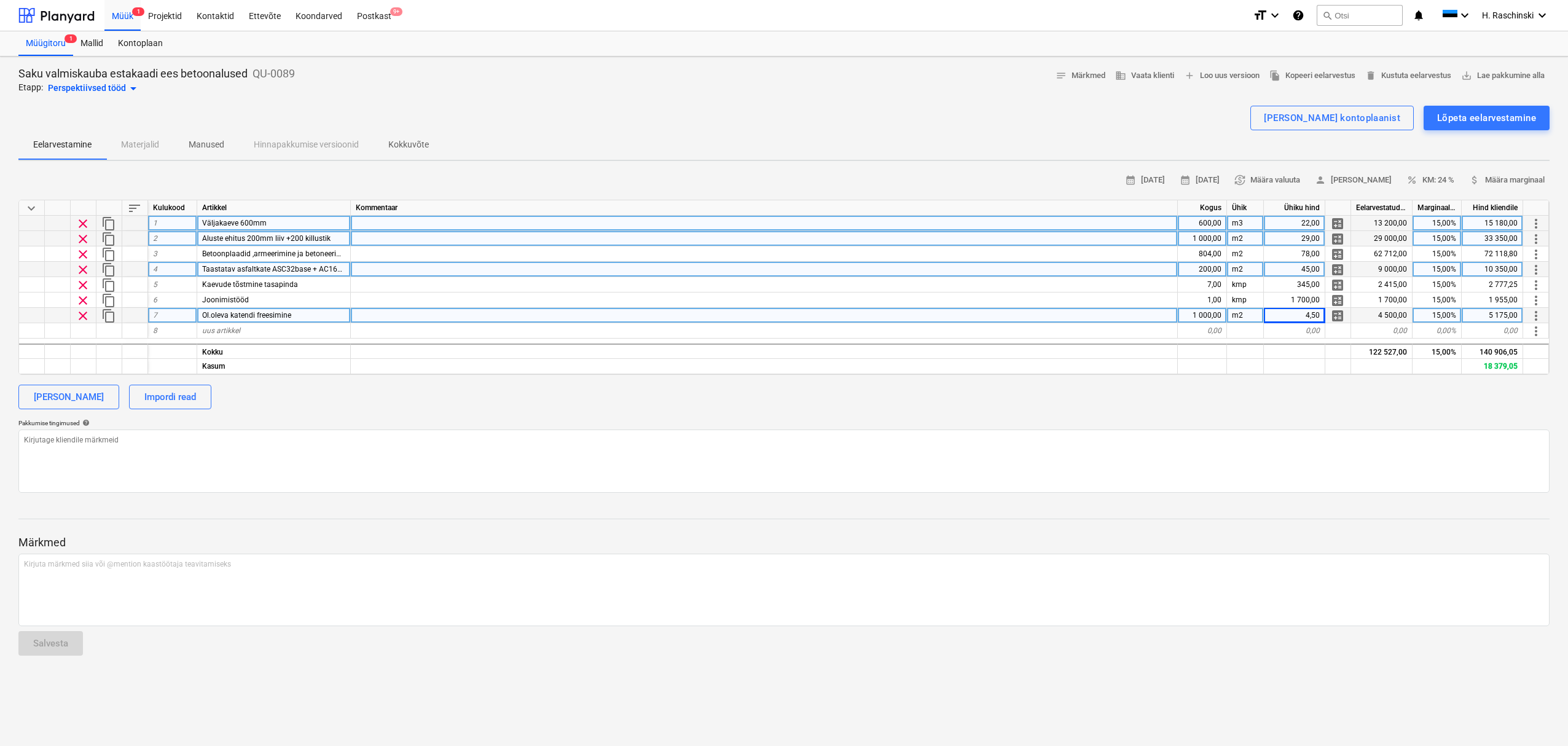
click at [1205, 396] on div "[PERSON_NAME] Impordi read" at bounding box center [783, 396] width 1531 height 24
click at [1284, 387] on div "[PERSON_NAME] Impordi read" at bounding box center [783, 396] width 1531 height 24
click at [135, 445] on textarea at bounding box center [783, 461] width 1531 height 63
type textarea "Arvestatud 200mm liiva killustiku alla."
